Goal: Information Seeking & Learning: Learn about a topic

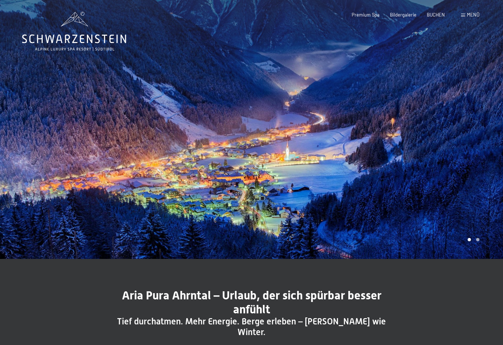
click at [473, 242] on div "Carousel Pagination" at bounding box center [472, 239] width 14 height 3
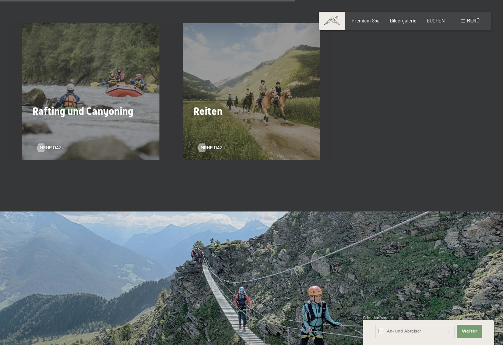
scroll to position [1210, 0]
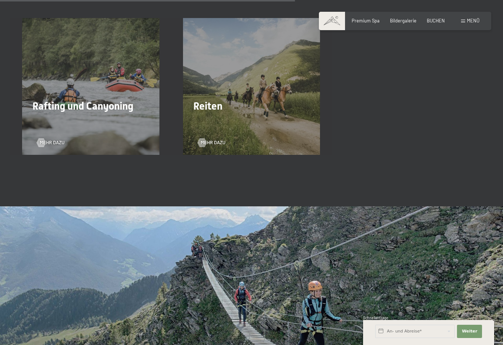
click at [69, 100] on span "Rafting und Canyoning" at bounding box center [82, 106] width 101 height 12
click at [66, 68] on div "Rafting und Canyoning Mehr dazu" at bounding box center [90, 86] width 161 height 137
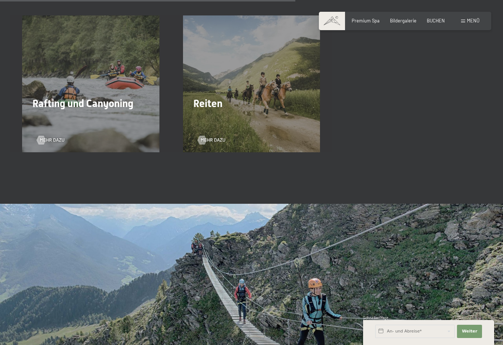
click at [88, 70] on div "Rafting und Canyoning Mehr dazu" at bounding box center [90, 83] width 161 height 137
click at [79, 66] on div "Rafting und Canyoning Mehr dazu" at bounding box center [90, 83] width 161 height 137
click at [64, 137] on span "Mehr dazu" at bounding box center [52, 140] width 25 height 7
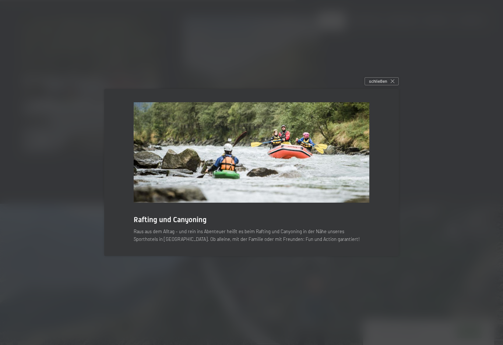
click at [56, 124] on div at bounding box center [251, 172] width 503 height 345
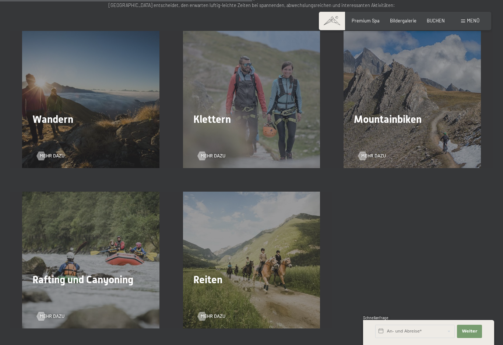
scroll to position [1056, 0]
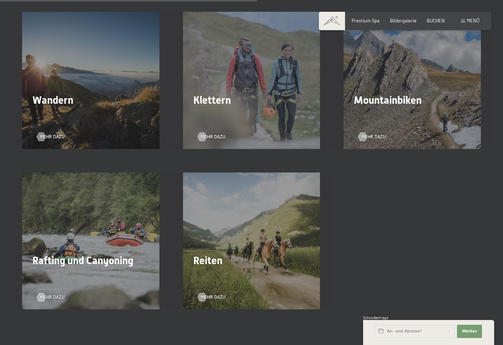
click at [44, 293] on div at bounding box center [41, 297] width 5 height 9
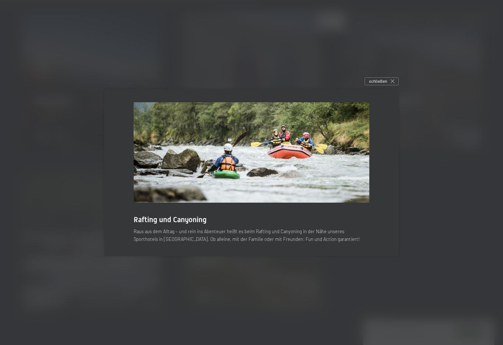
click at [387, 85] on div "schließen" at bounding box center [381, 81] width 34 height 8
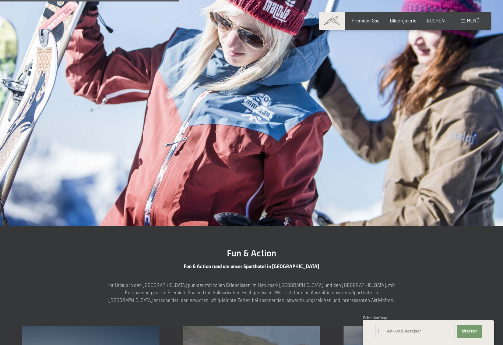
scroll to position [738, 0]
